Goal: Navigation & Orientation: Find specific page/section

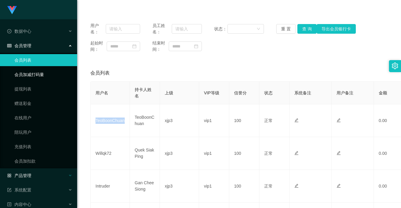
scroll to position [52, 0]
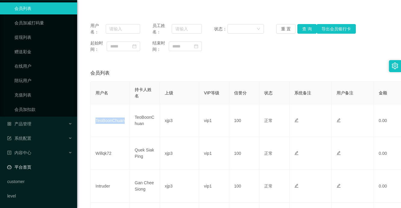
click at [31, 168] on link "平台首页" at bounding box center [39, 167] width 65 height 12
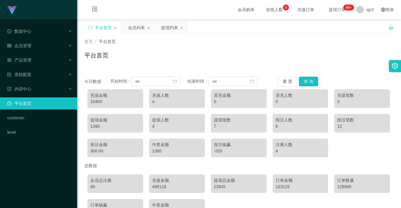
scroll to position [41, 0]
